Goal: Check status: Check status

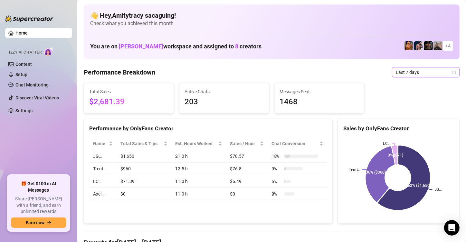
click at [396, 72] on span "Last 7 days" at bounding box center [426, 72] width 60 height 10
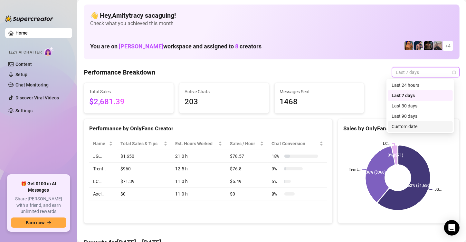
click at [401, 128] on div "Custom date" at bounding box center [420, 126] width 57 height 7
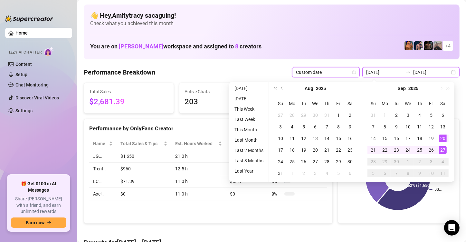
click at [386, 71] on input "[DATE]" at bounding box center [384, 72] width 37 height 7
type input "[DATE]"
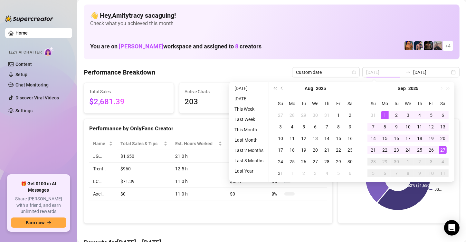
click at [383, 113] on div "1" at bounding box center [385, 115] width 8 height 8
type input "[DATE]"
click at [440, 151] on div "27" at bounding box center [443, 150] width 8 height 8
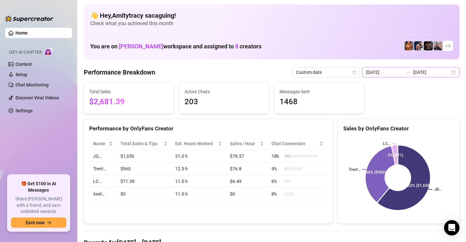
click at [446, 75] on div "[DATE] [DATE]" at bounding box center [410, 72] width 97 height 10
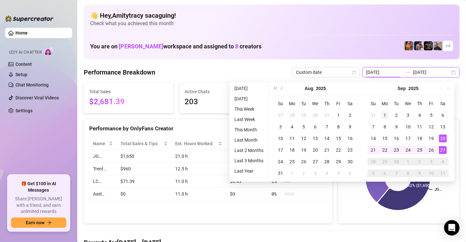
type input "[DATE]"
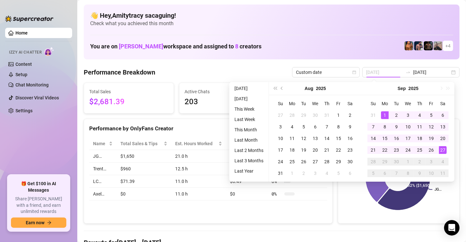
click at [384, 112] on div "1" at bounding box center [385, 115] width 8 height 8
type input "[DATE]"
click at [442, 148] on div "27" at bounding box center [443, 150] width 8 height 8
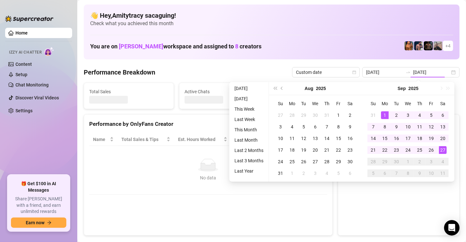
type input "[DATE]"
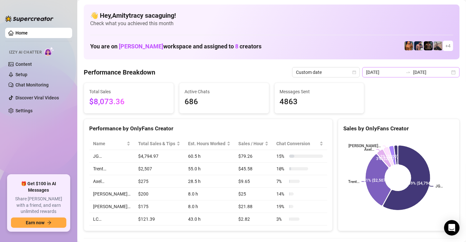
click at [447, 73] on div "[DATE] [DATE]" at bounding box center [410, 72] width 97 height 10
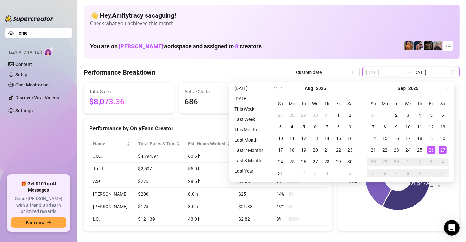
type input "[DATE]"
click at [430, 148] on div "26" at bounding box center [431, 150] width 8 height 8
click at [440, 150] on div "27" at bounding box center [443, 150] width 8 height 8
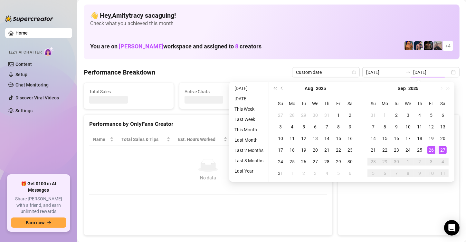
type input "[DATE]"
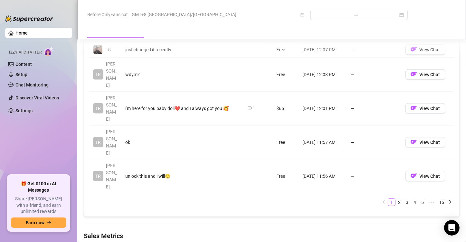
scroll to position [753, 0]
